Goal: Task Accomplishment & Management: Manage account settings

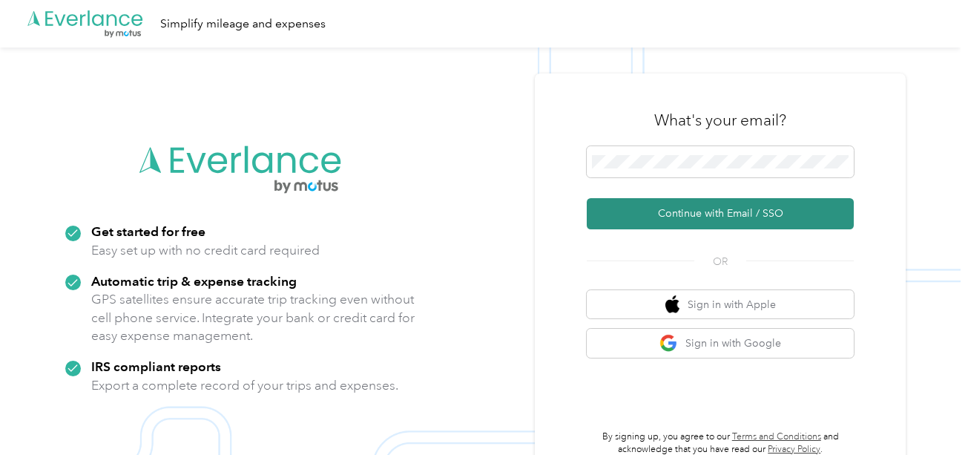
click at [650, 204] on button "Continue with Email / SSO" at bounding box center [720, 213] width 267 height 31
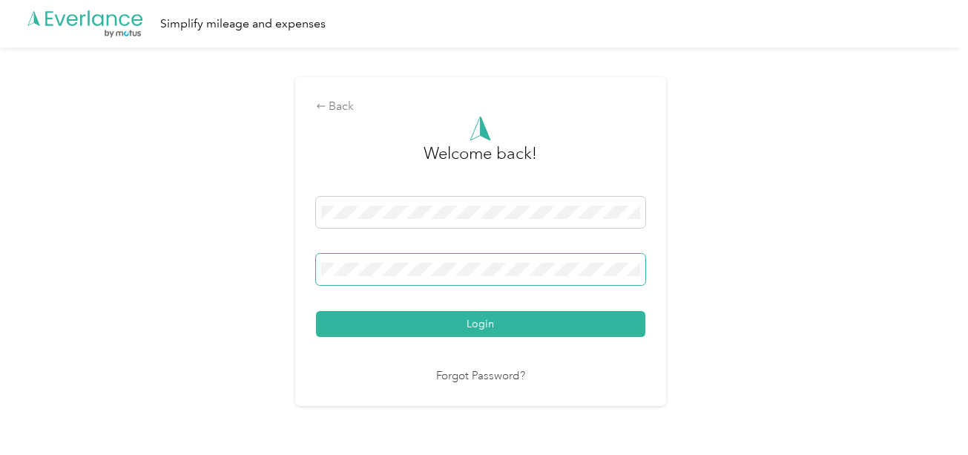
click at [497, 260] on span at bounding box center [480, 269] width 329 height 31
click at [316, 311] on button "Login" at bounding box center [480, 324] width 329 height 26
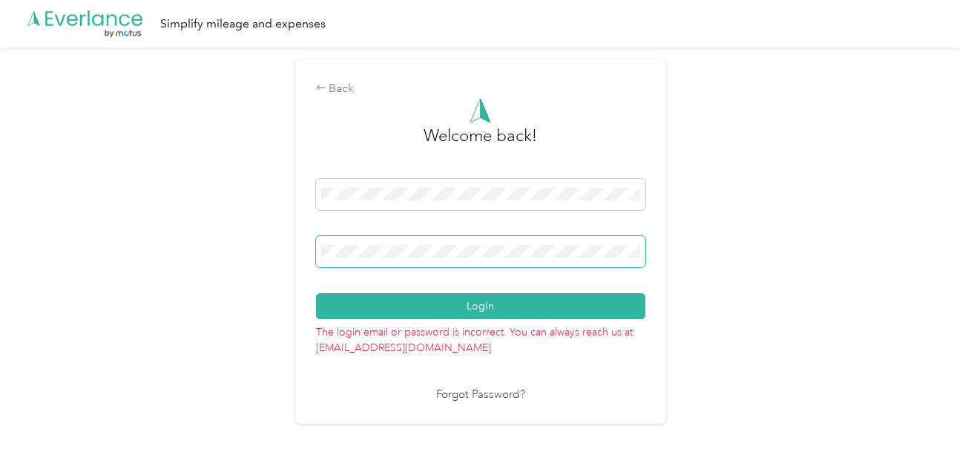
click at [316, 293] on button "Login" at bounding box center [480, 306] width 329 height 26
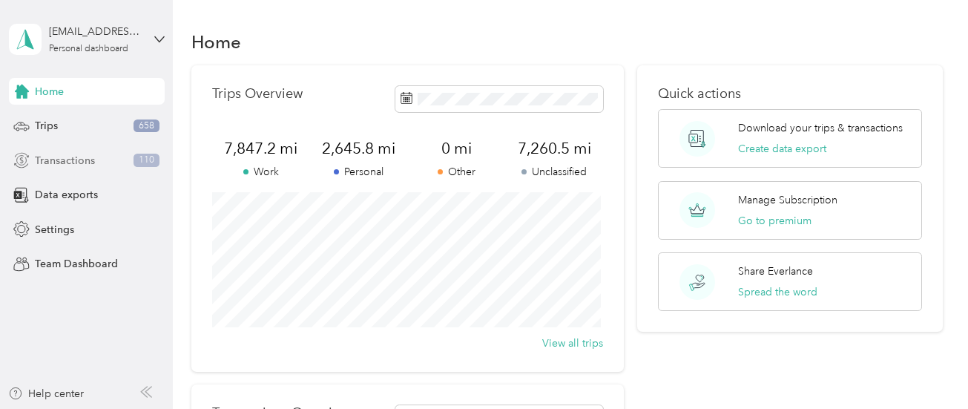
click at [67, 162] on span "Transactions" at bounding box center [65, 161] width 60 height 16
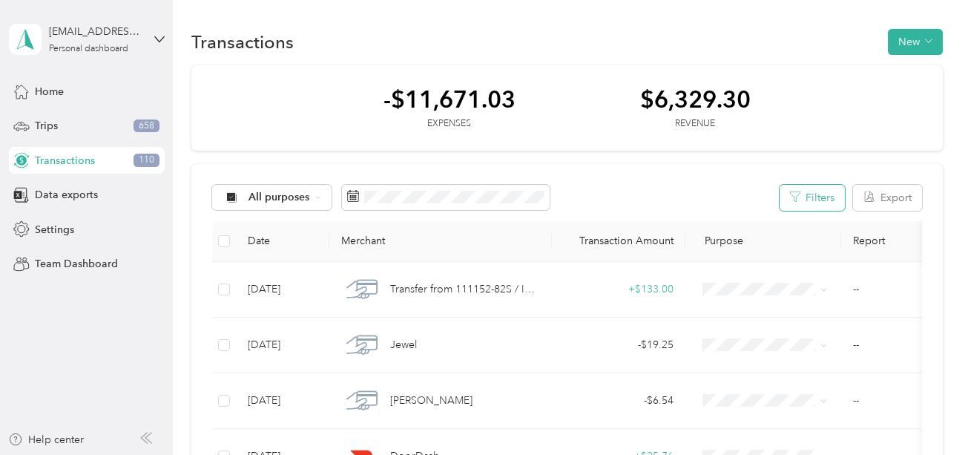
click at [795, 202] on icon "button" at bounding box center [795, 196] width 10 height 10
click at [823, 203] on button "Filters" at bounding box center [812, 198] width 65 height 26
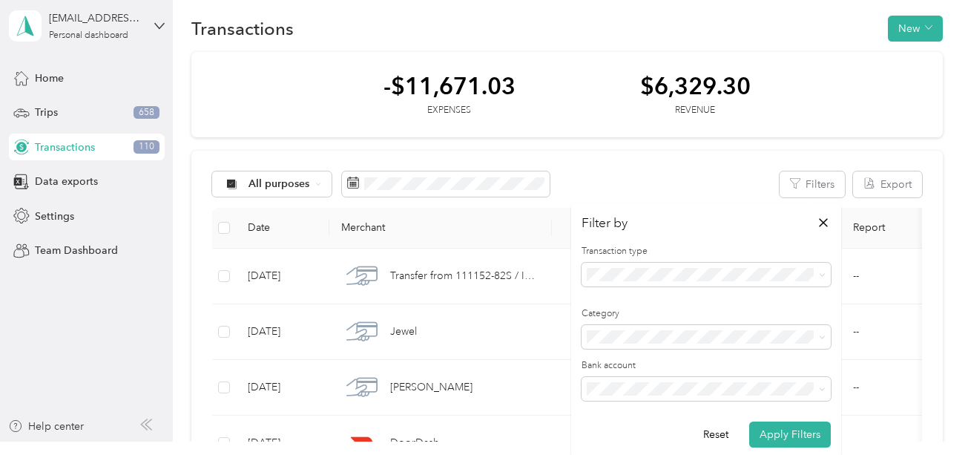
scroll to position [16, 0]
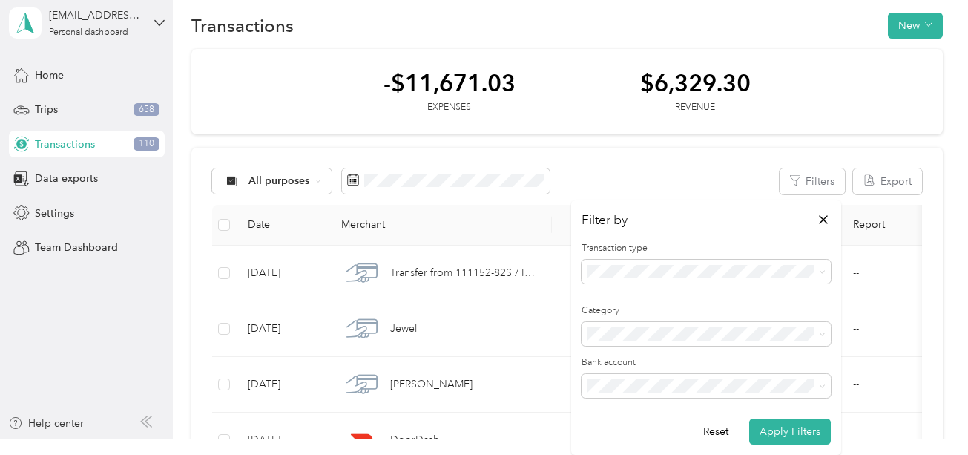
click at [622, 349] on div "Revenue" at bounding box center [706, 346] width 228 height 16
click at [694, 341] on span at bounding box center [706, 334] width 249 height 24
click at [663, 341] on span at bounding box center [706, 334] width 249 height 24
click at [786, 432] on button "Apply Filters" at bounding box center [790, 431] width 82 height 26
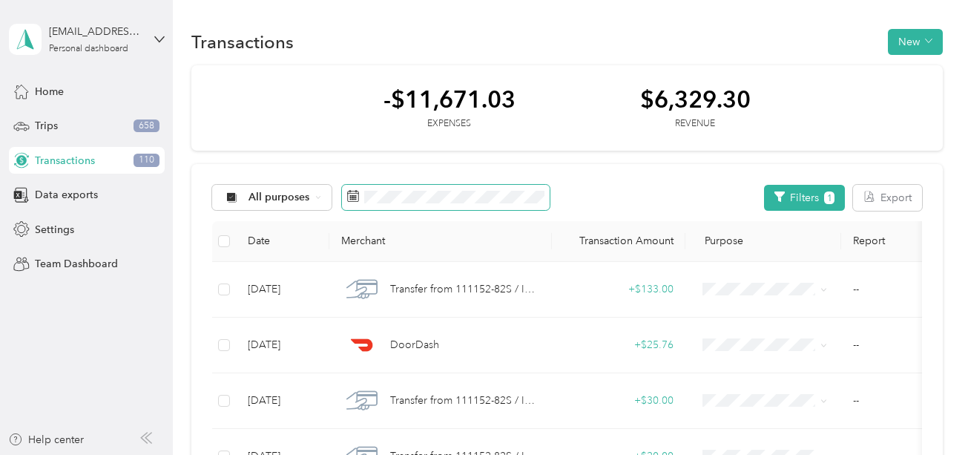
click at [435, 204] on span at bounding box center [446, 197] width 208 height 25
click at [797, 196] on button "Filters 1" at bounding box center [804, 198] width 81 height 26
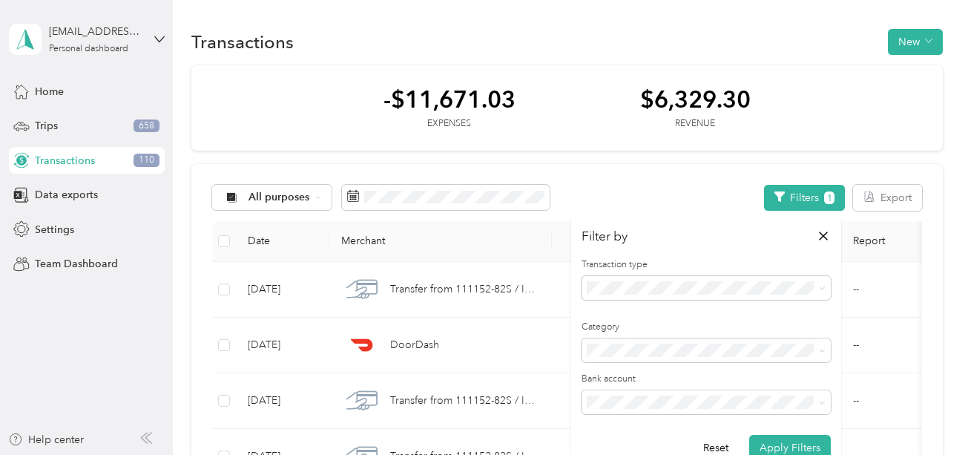
click at [681, 193] on div "All purposes Filters 1 Export" at bounding box center [567, 198] width 710 height 26
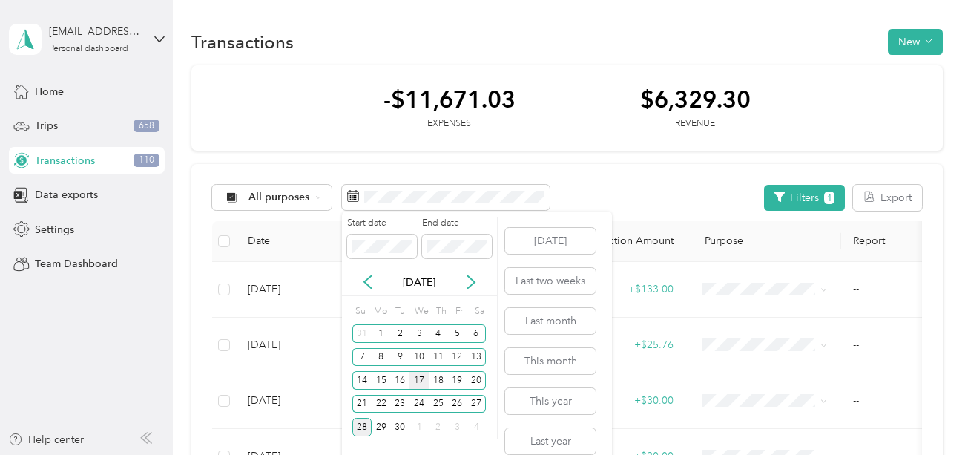
click at [419, 378] on div "17" at bounding box center [418, 380] width 19 height 19
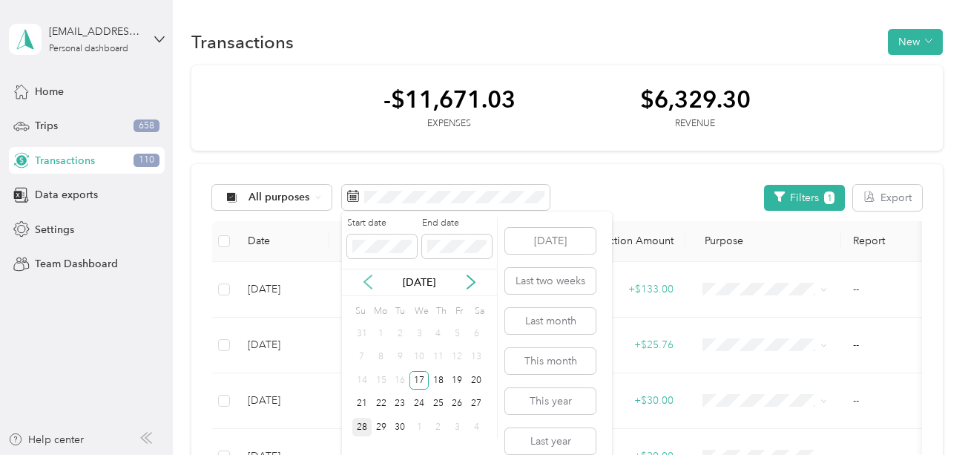
click at [372, 282] on icon at bounding box center [368, 281] width 15 height 15
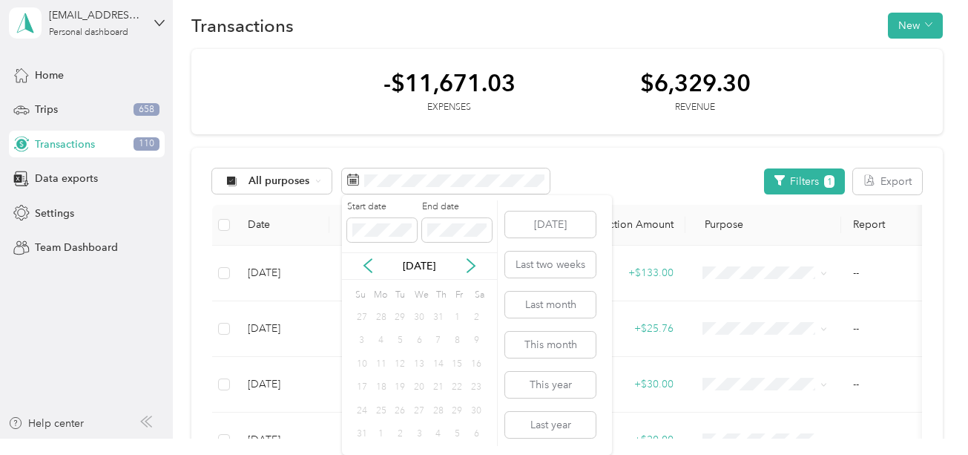
click at [461, 317] on div "1" at bounding box center [457, 317] width 19 height 19
click at [413, 260] on p "[DATE]" at bounding box center [419, 266] width 62 height 16
click at [451, 238] on span at bounding box center [457, 230] width 70 height 24
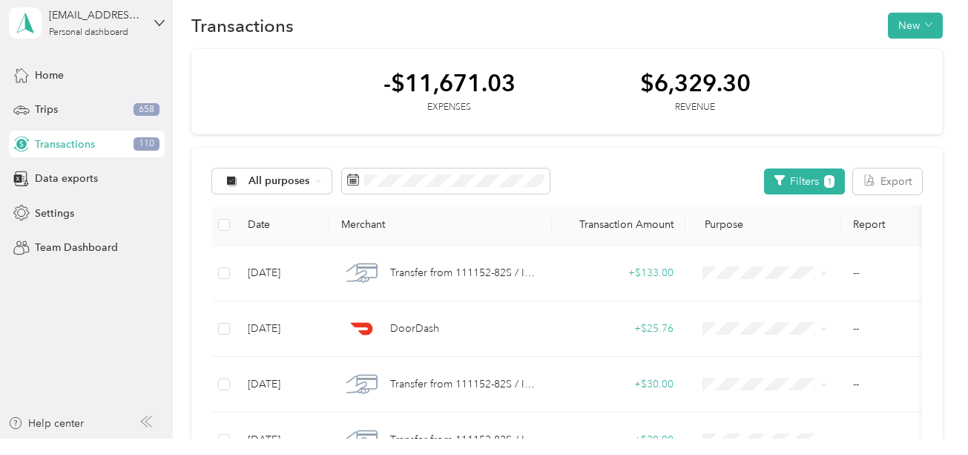
click at [590, 188] on div "All purposes Filters 1 Export" at bounding box center [567, 181] width 710 height 26
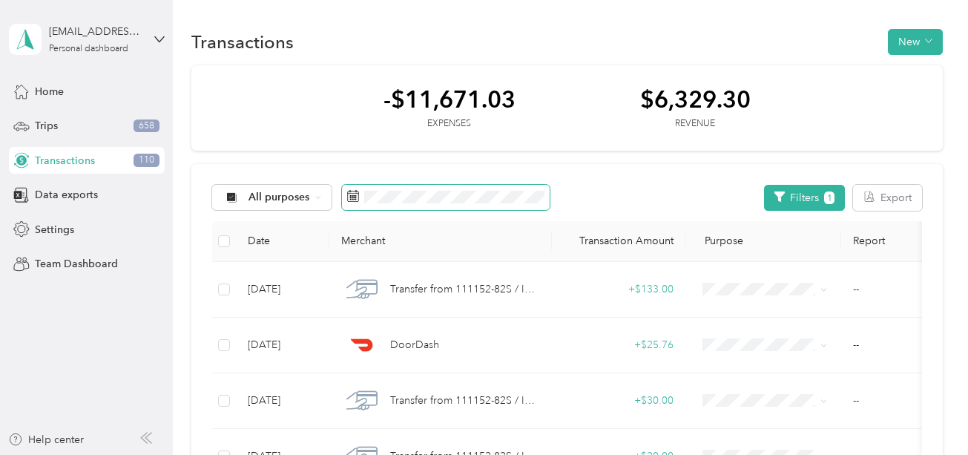
scroll to position [0, 0]
click at [457, 186] on span at bounding box center [446, 197] width 208 height 25
click at [455, 204] on span at bounding box center [446, 197] width 208 height 25
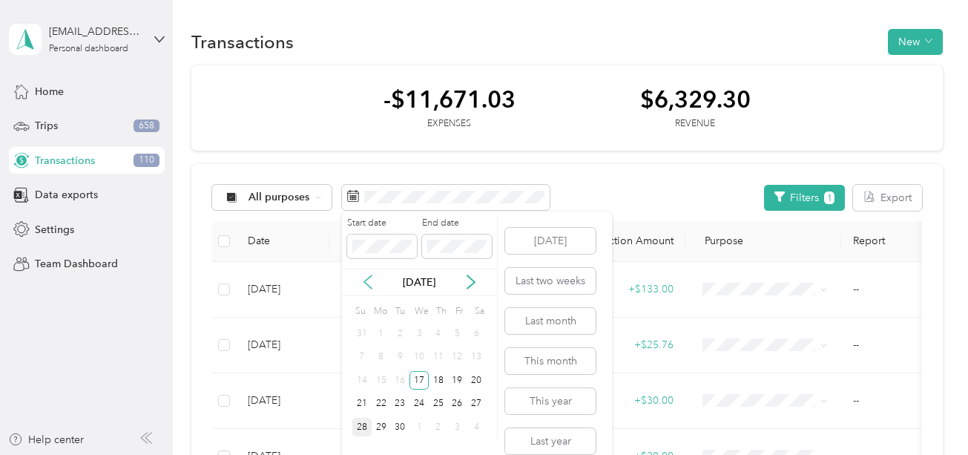
click at [369, 285] on icon at bounding box center [368, 281] width 15 height 15
click at [416, 249] on div "Start date End date" at bounding box center [419, 243] width 155 height 52
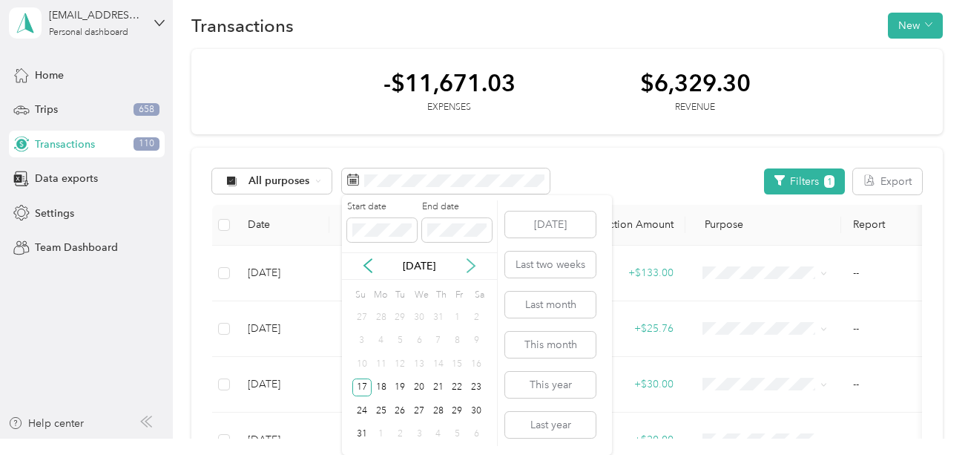
click at [468, 259] on icon at bounding box center [471, 265] width 15 height 15
click at [417, 366] on div "17" at bounding box center [418, 364] width 19 height 19
